Goal: Use online tool/utility: Use online tool/utility

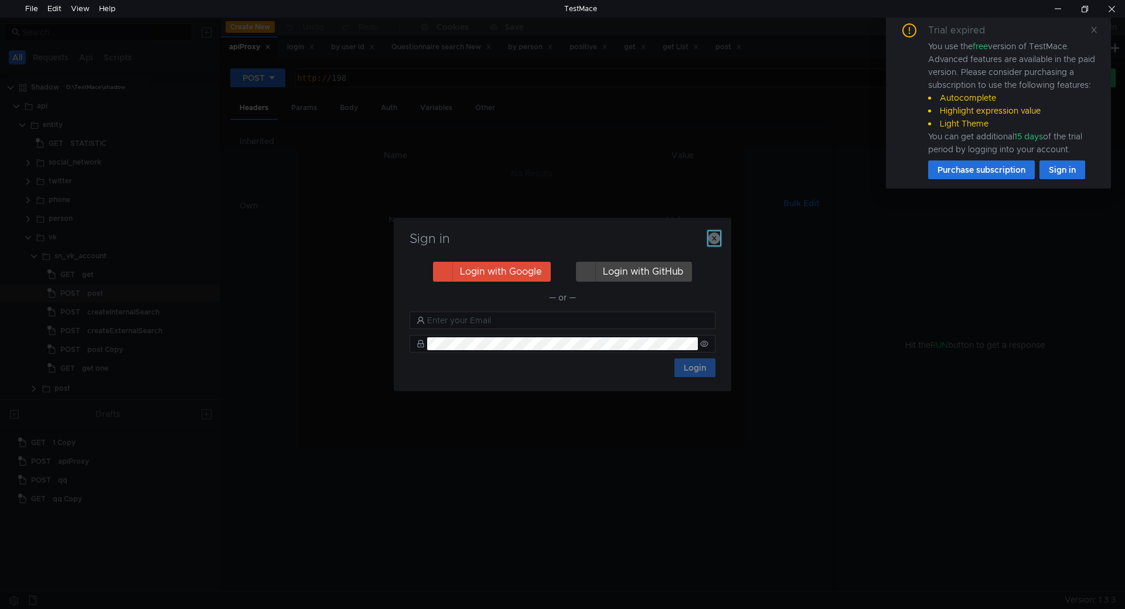
click at [711, 238] on icon "button" at bounding box center [714, 239] width 12 height 12
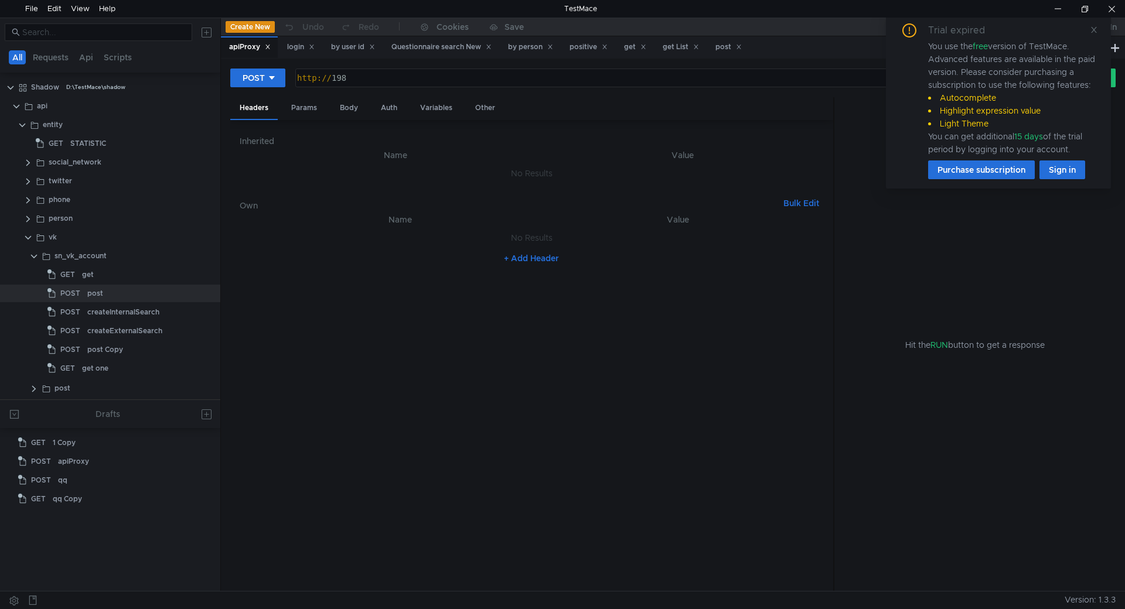
click at [1095, 33] on span at bounding box center [1094, 30] width 8 height 11
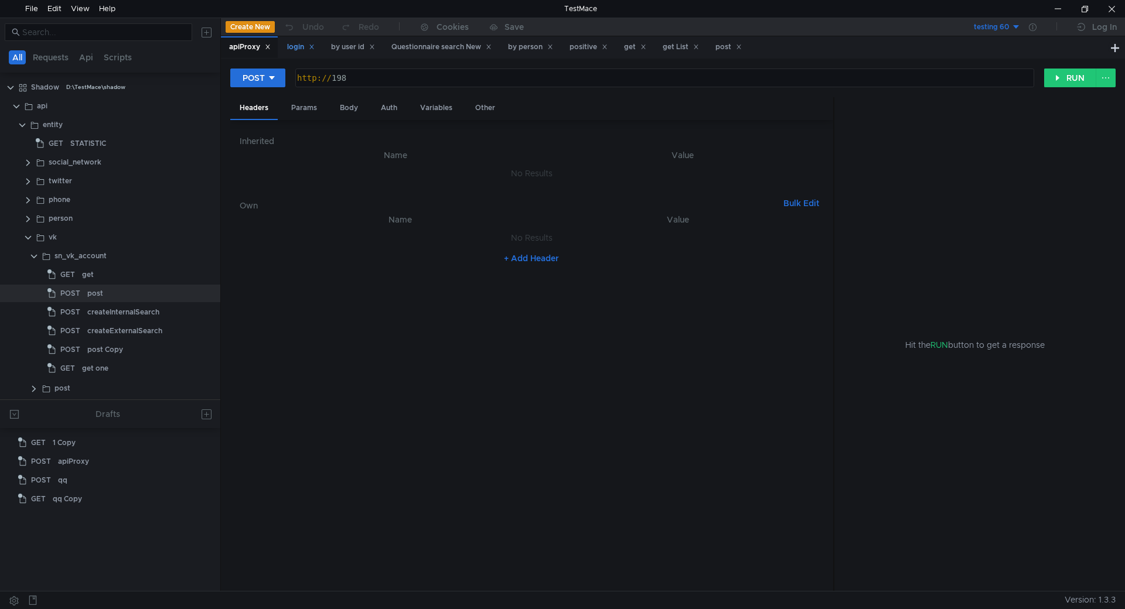
click at [294, 45] on div "login" at bounding box center [301, 47] width 28 height 12
click at [1065, 80] on button "RUN" at bounding box center [1070, 78] width 52 height 19
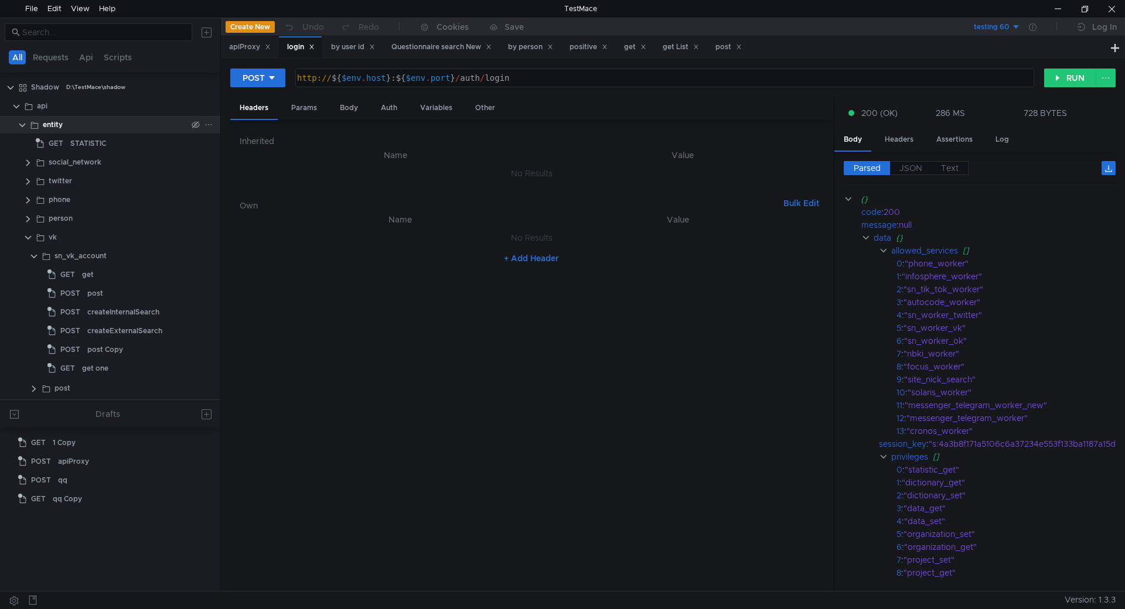
click at [24, 124] on clr-icon at bounding box center [22, 125] width 9 height 9
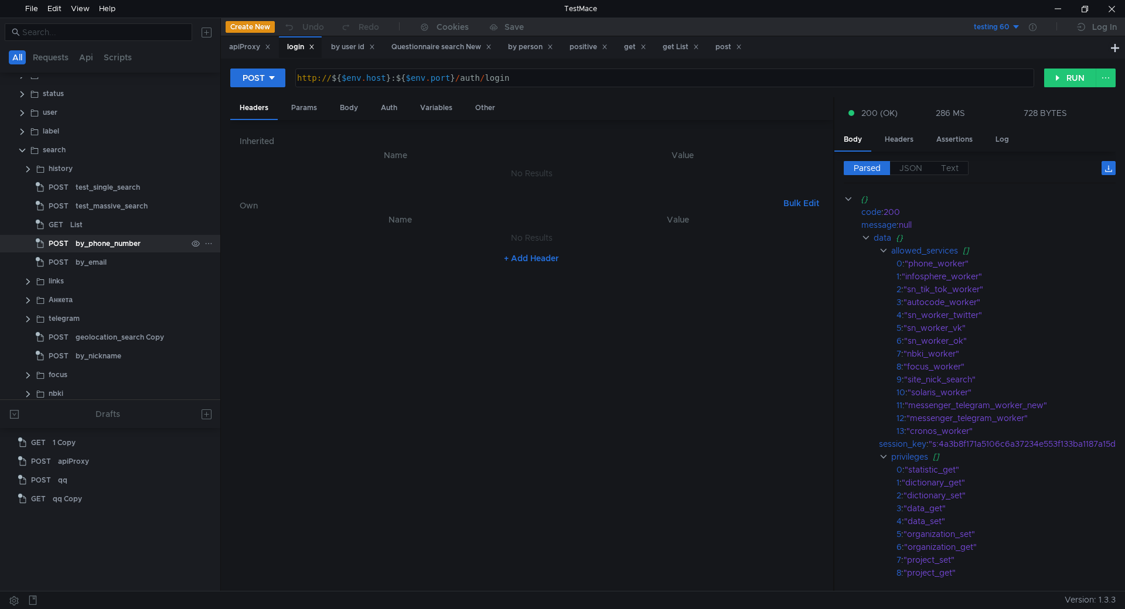
scroll to position [176, 0]
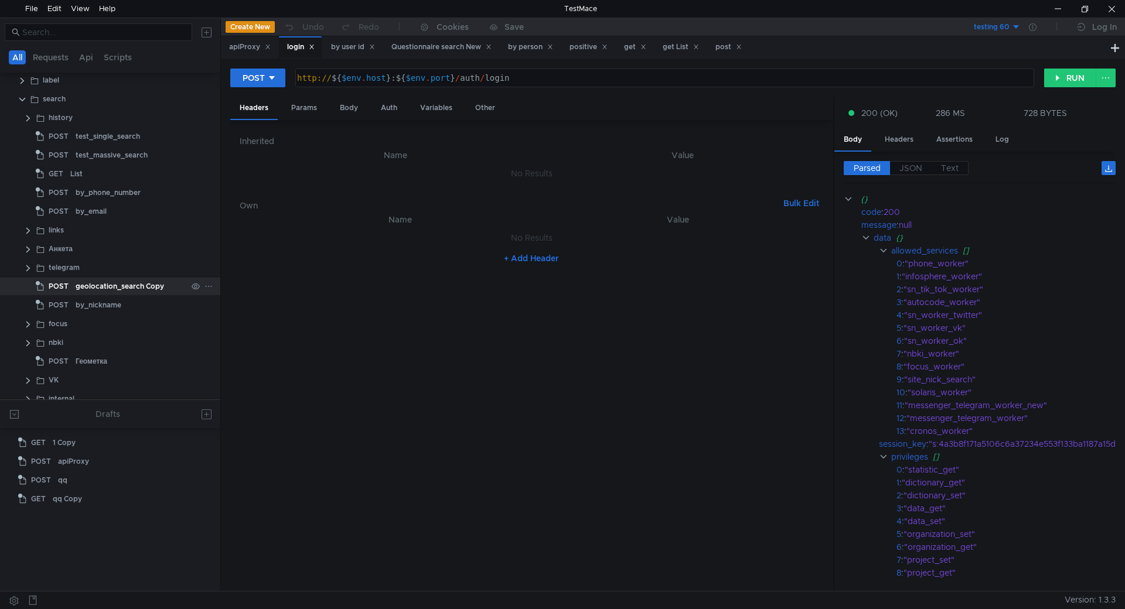
click at [118, 287] on div "geolocation_search Copy" at bounding box center [120, 287] width 88 height 18
click at [204, 287] on icon at bounding box center [208, 286] width 8 height 8
click at [242, 319] on app-tour-anchor "Rename" at bounding box center [235, 320] width 32 height 14
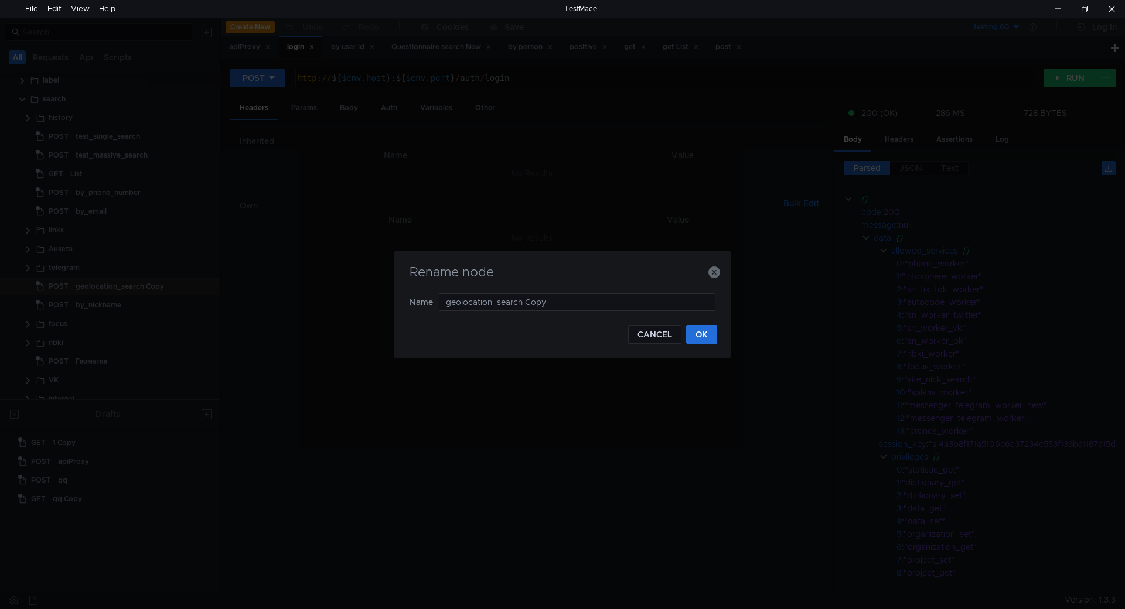
drag, startPoint x: 554, startPoint y: 305, endPoint x: 354, endPoint y: 303, distance: 199.8
click at [354, 303] on div "Rename node Name geolocation_search Copy CANCEL OK" at bounding box center [562, 304] width 1125 height 609
type input "img_search"
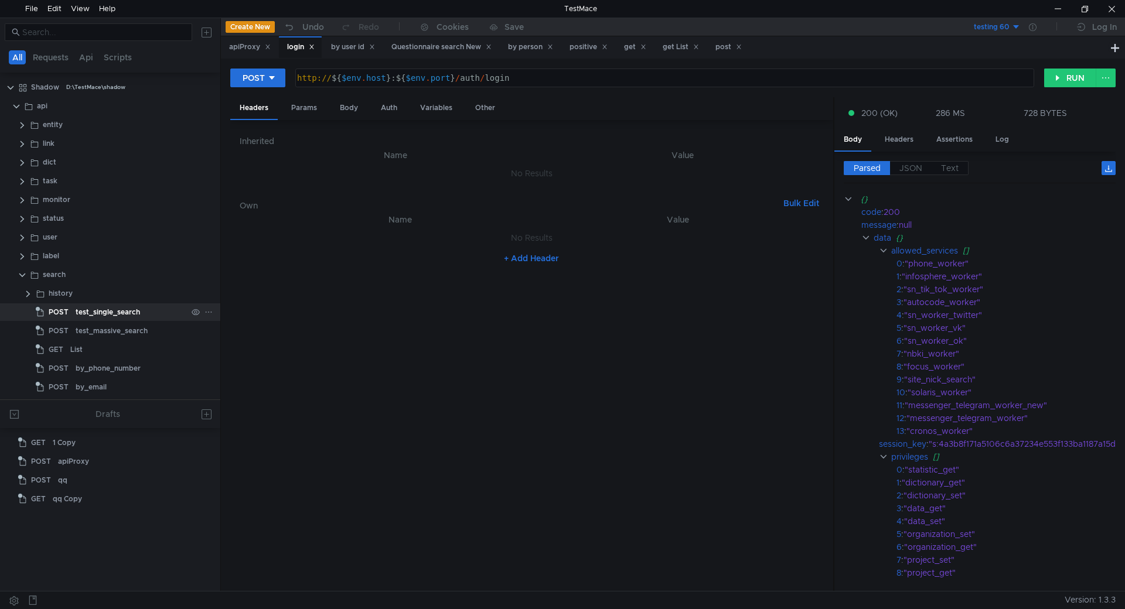
scroll to position [117, 0]
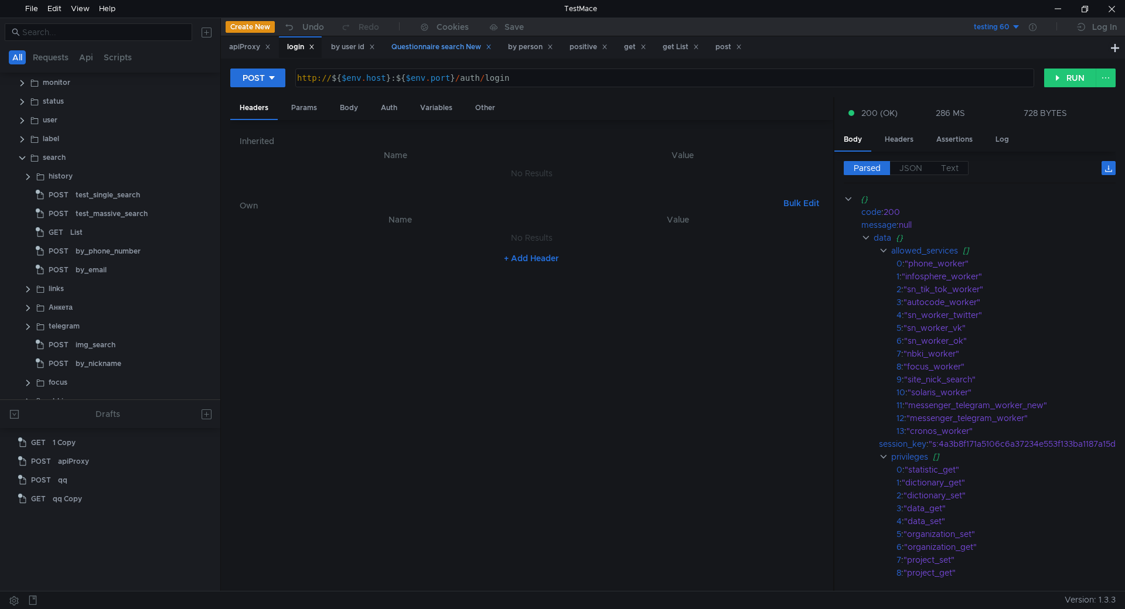
click at [492, 47] on icon at bounding box center [489, 47] width 6 height 6
click at [491, 47] on icon at bounding box center [488, 47] width 6 height 6
click at [475, 46] on div "get" at bounding box center [464, 47] width 22 height 12
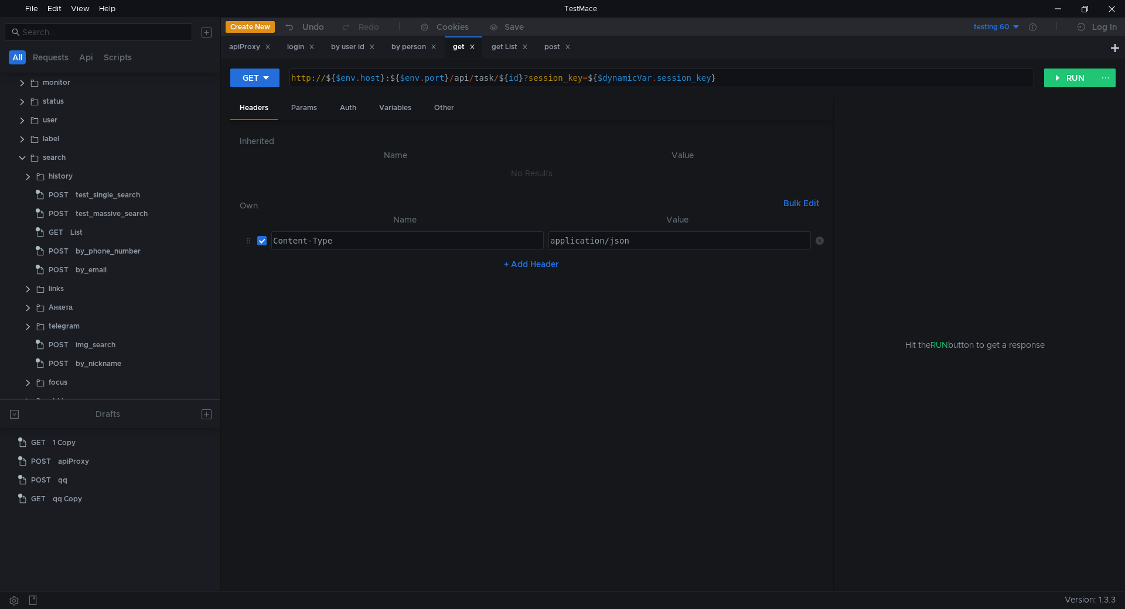
scroll to position [0, 0]
click at [475, 47] on icon at bounding box center [472, 47] width 6 height 6
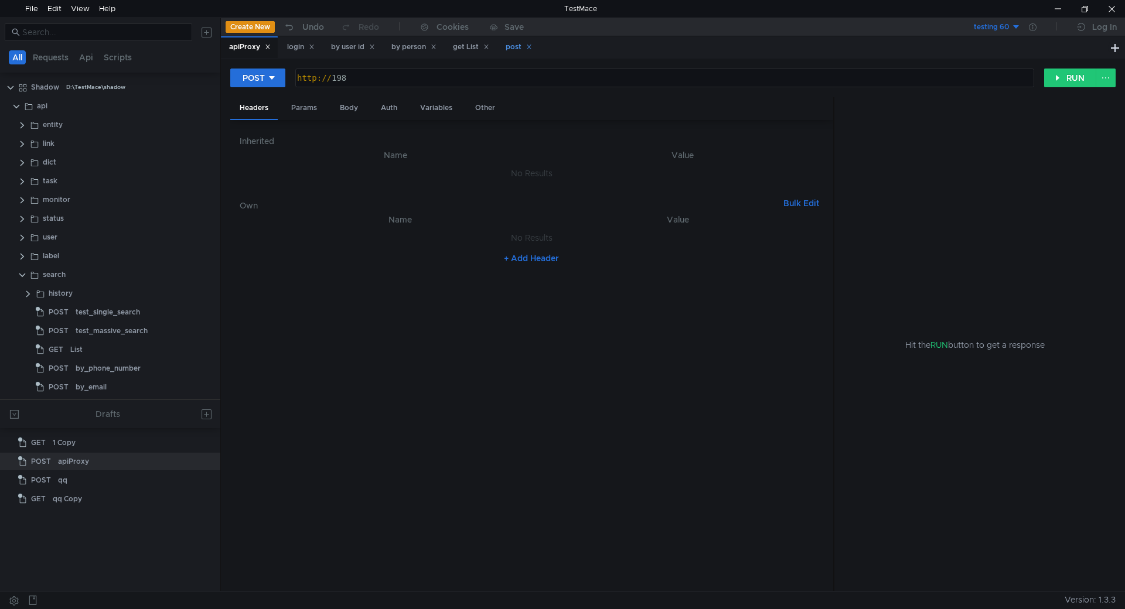
click at [489, 45] on icon at bounding box center [486, 47] width 6 height 6
click at [479, 47] on icon at bounding box center [476, 47] width 6 height 6
click at [437, 47] on icon at bounding box center [434, 47] width 6 height 6
click at [375, 47] on icon at bounding box center [372, 47] width 6 height 6
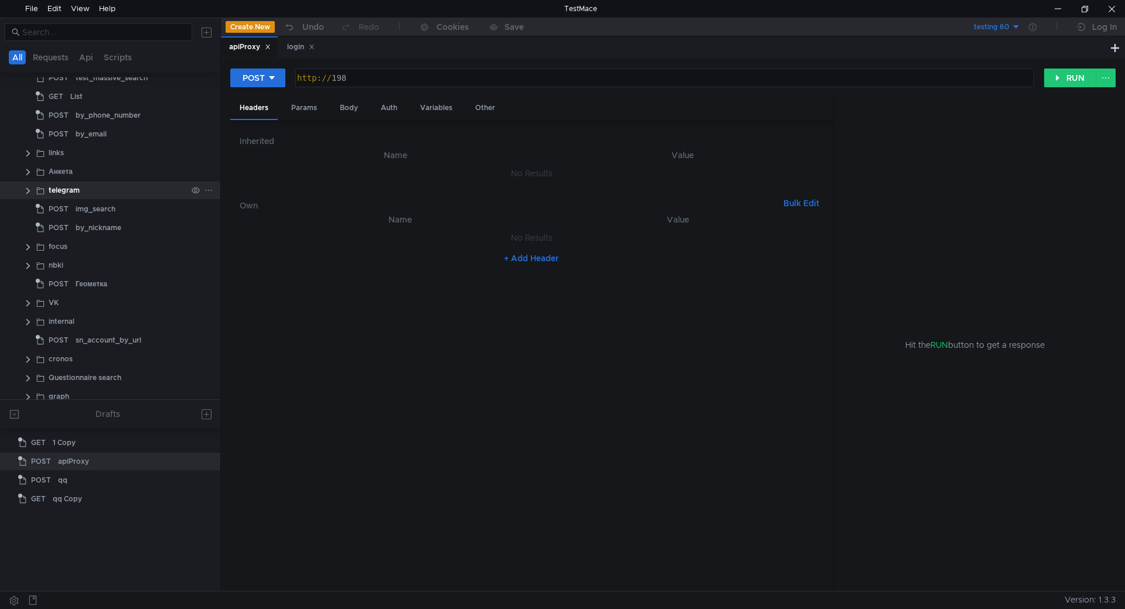
scroll to position [234, 0]
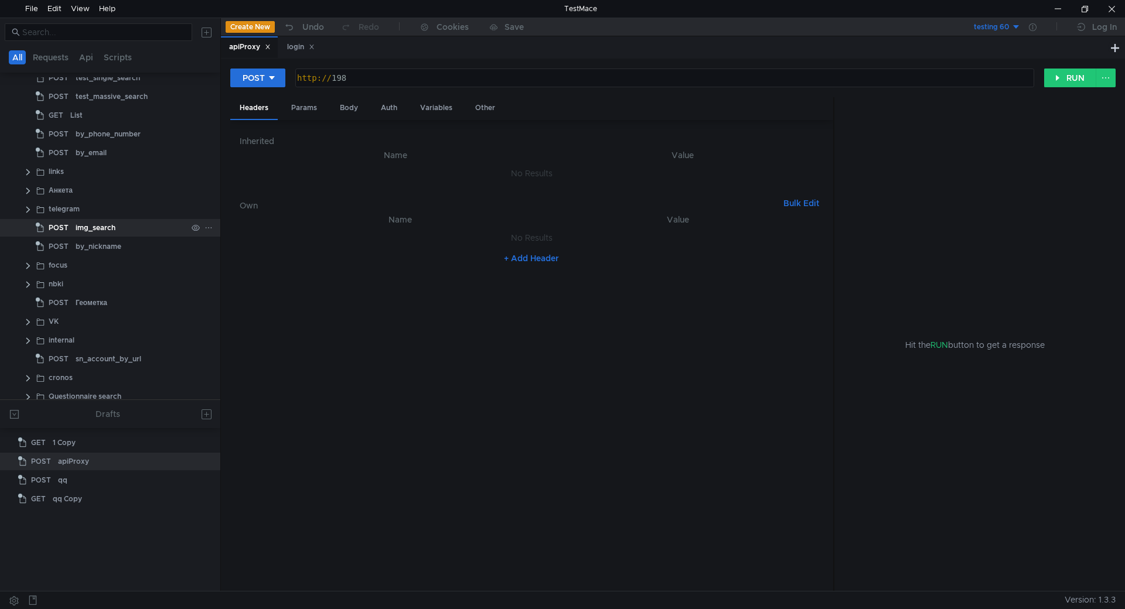
click at [101, 220] on div "img_search" at bounding box center [96, 228] width 40 height 18
click at [350, 101] on div "Body" at bounding box center [348, 108] width 37 height 22
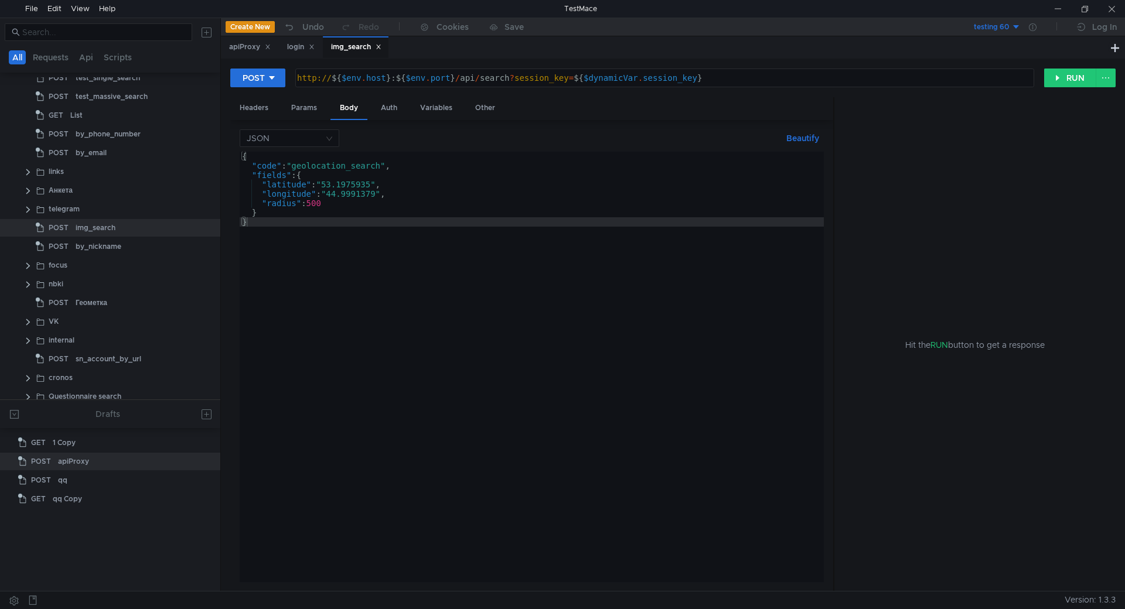
click at [351, 163] on div "{ "code" : "geolocation_search" , "fields" : { "latitude" : "53.1975935" , "lon…" at bounding box center [532, 376] width 584 height 449
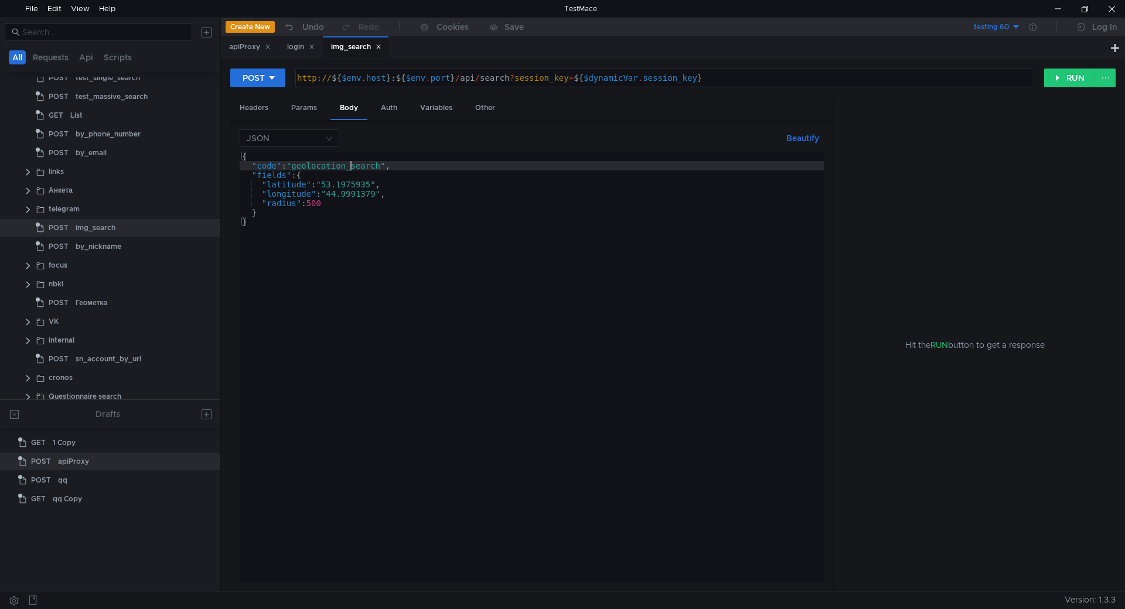
drag, startPoint x: 351, startPoint y: 163, endPoint x: 361, endPoint y: 180, distance: 19.7
click at [351, 162] on div "{ "code" : "geolocation_search" , "fields" : { "latitude" : "53.1975935" , "lon…" at bounding box center [532, 376] width 584 height 449
paste textarea "img"
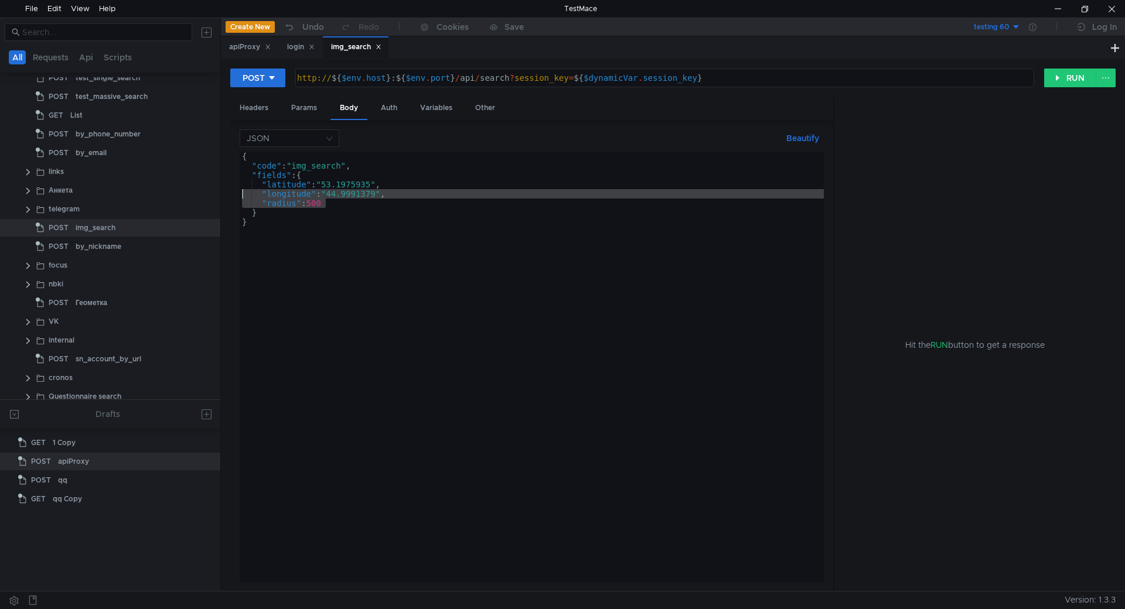
drag, startPoint x: 334, startPoint y: 204, endPoint x: 225, endPoint y: 190, distance: 109.8
click at [225, 190] on div "POST http:// ${ $env . host } : ${ $env . port } / api / search ? session_key =…" at bounding box center [673, 325] width 904 height 533
type textarea ""longitude":"44.9991379", "radius": 500"
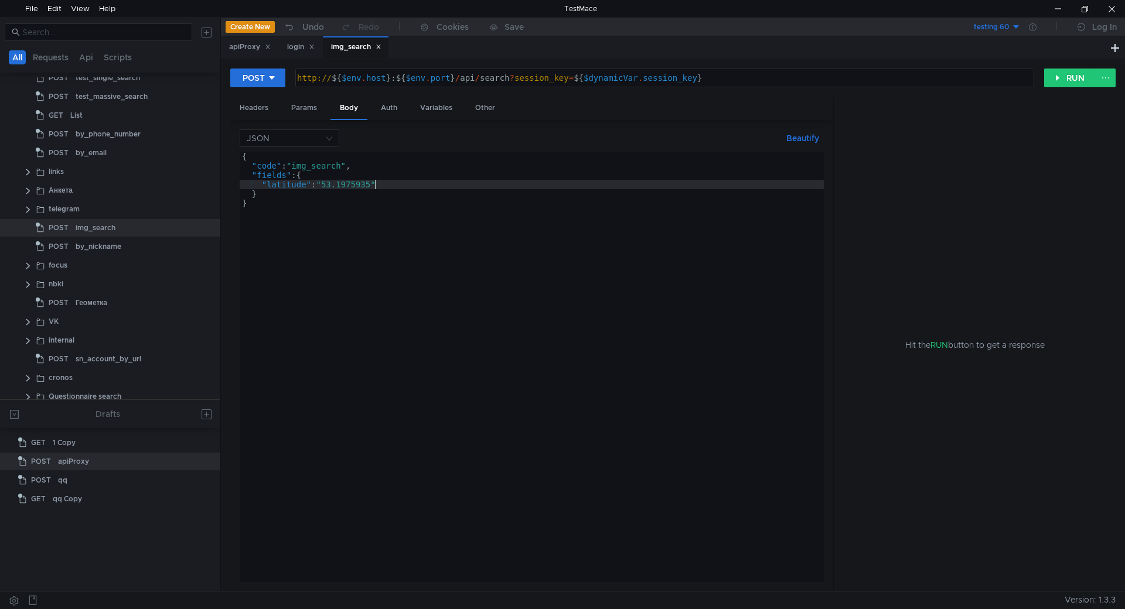
click at [292, 185] on div "{ "code" : "img_search" , "fields" : { "latitude" : "53.1975935" } }" at bounding box center [532, 376] width 584 height 449
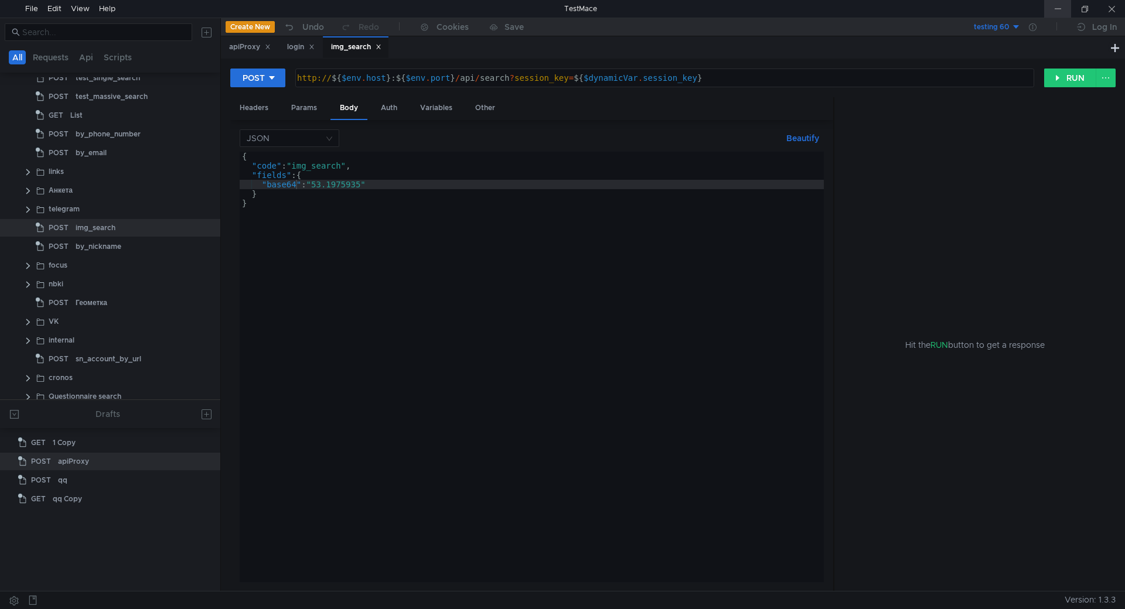
click at [1065, 8] on div at bounding box center [1057, 9] width 27 height 18
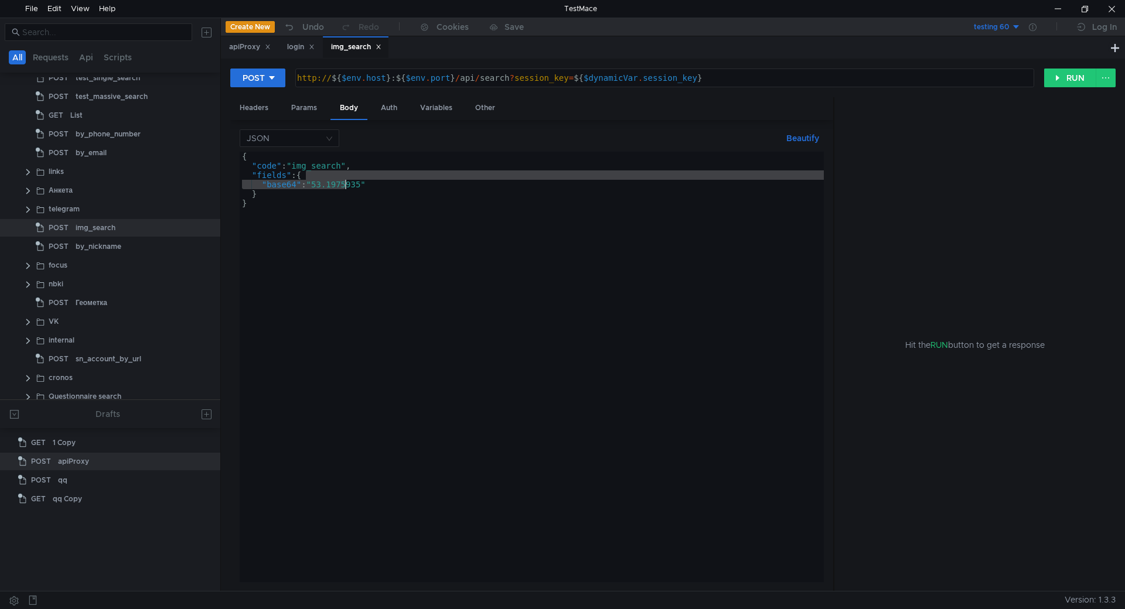
drag, startPoint x: 311, startPoint y: 179, endPoint x: 346, endPoint y: 181, distance: 35.2
click at [346, 181] on div "{ "code" : "img_search" , "fields" : { "base64" : "53.1975935" } }" at bounding box center [532, 376] width 584 height 449
click at [364, 210] on div "{ "code" : "img_search" , "fields" : { "base64" : "53.1975935" } }" at bounding box center [532, 376] width 584 height 449
drag, startPoint x: 309, startPoint y: 185, endPoint x: 358, endPoint y: 184, distance: 48.6
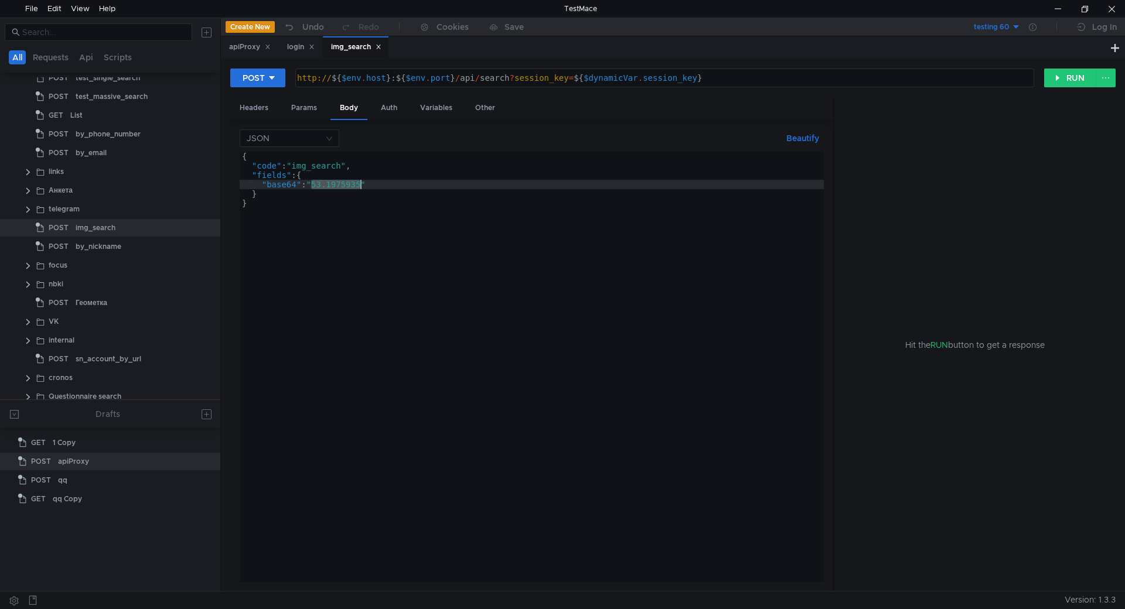
click at [358, 184] on div "{ "code" : "img_search" , "fields" : { "base64" : "53.1975935" } }" at bounding box center [532, 376] width 584 height 449
type textarea ""base64":"""
click at [1058, 4] on div at bounding box center [1057, 9] width 27 height 18
click at [311, 183] on div "{ "code" : "img_search" , "fields" : { "base64" : "" } }" at bounding box center [532, 376] width 584 height 449
paste textarea
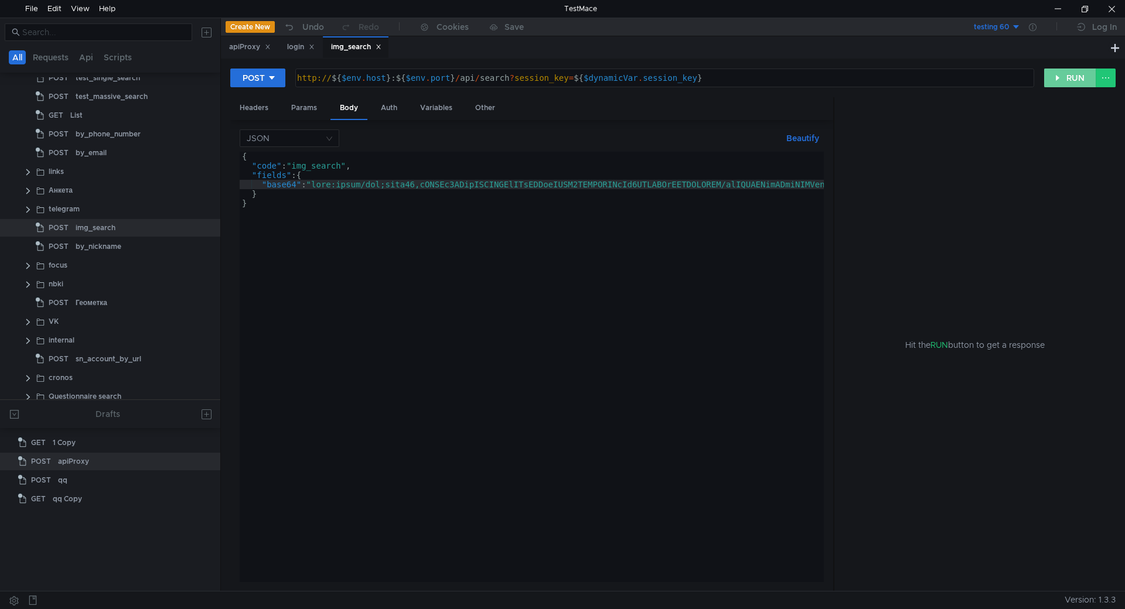
click at [1067, 79] on button "RUN" at bounding box center [1070, 78] width 52 height 19
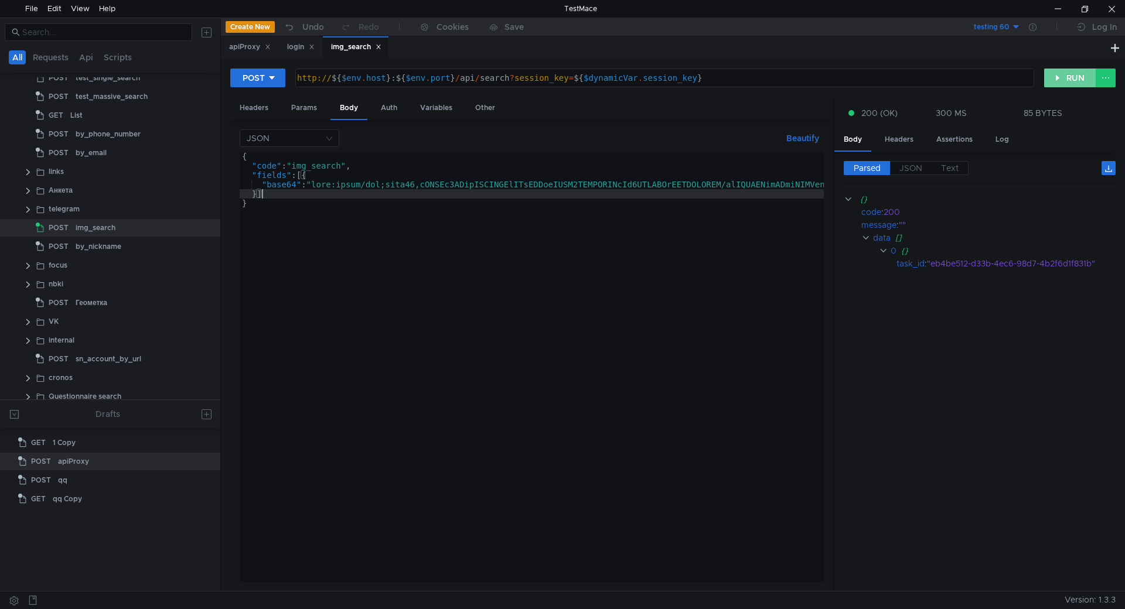
type textarea "}]"
click at [1063, 76] on button "RUN" at bounding box center [1070, 78] width 52 height 19
click at [292, 51] on div "login" at bounding box center [301, 47] width 28 height 12
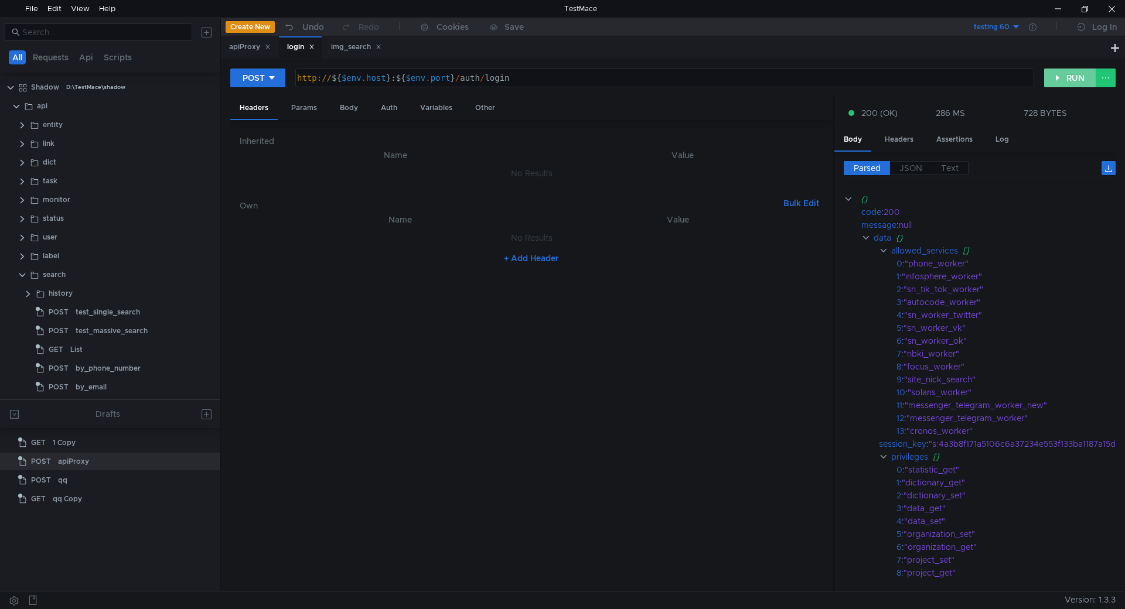
click at [1075, 80] on button "RUN" at bounding box center [1070, 78] width 52 height 19
click at [349, 50] on div "img_search" at bounding box center [356, 47] width 50 height 12
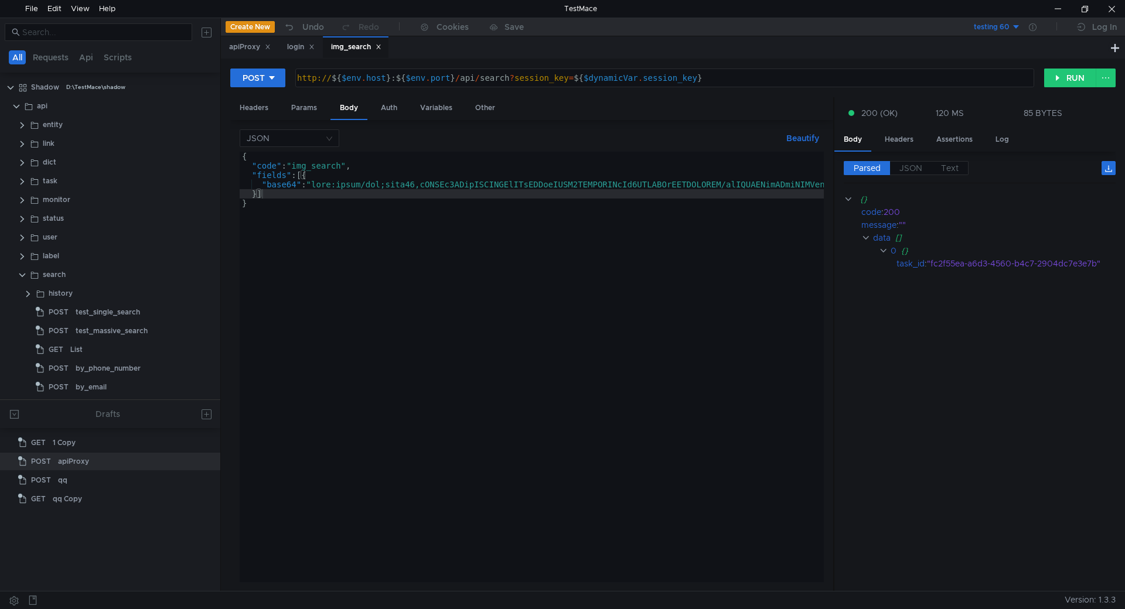
scroll to position [219, 0]
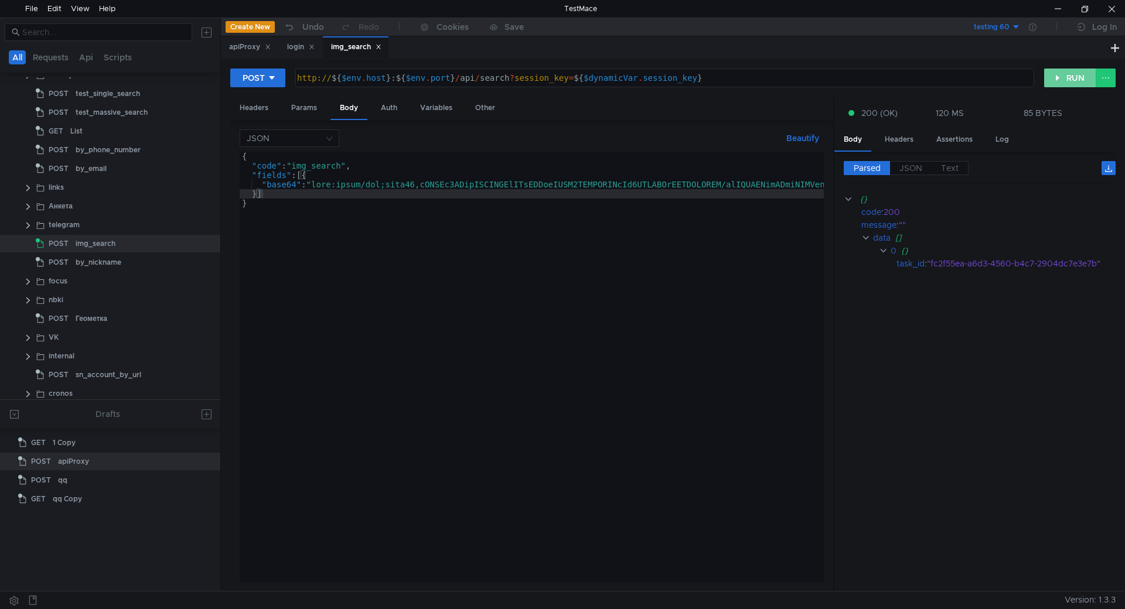
click at [1061, 86] on button "RUN" at bounding box center [1070, 78] width 52 height 19
click at [1054, 7] on div at bounding box center [1057, 9] width 27 height 18
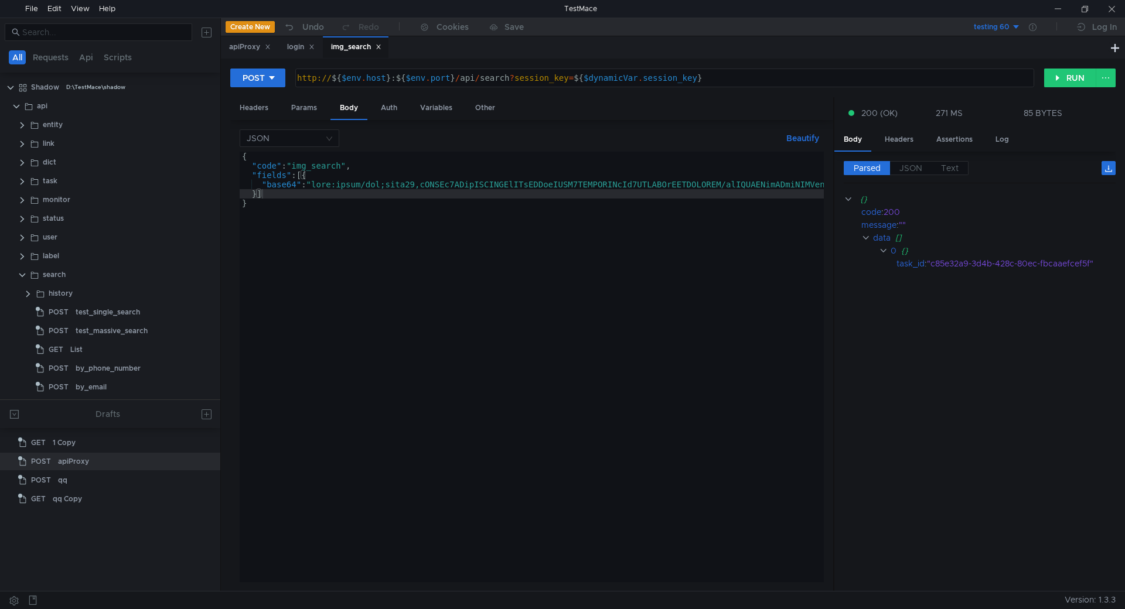
scroll to position [219, 0]
